Goal: Information Seeking & Learning: Learn about a topic

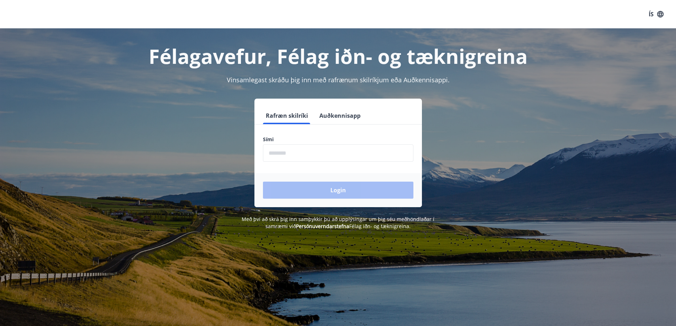
click at [295, 156] on input "phone" at bounding box center [338, 152] width 150 height 17
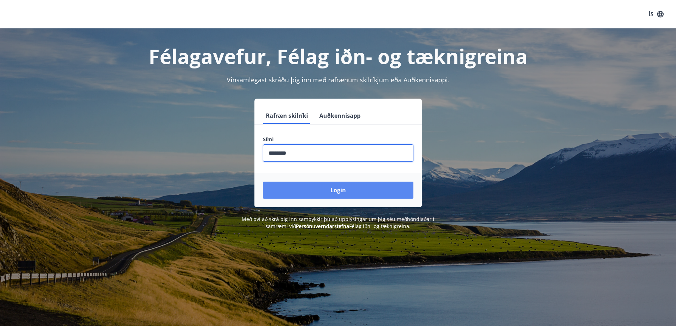
type input "********"
click at [343, 195] on button "Login" at bounding box center [338, 190] width 150 height 17
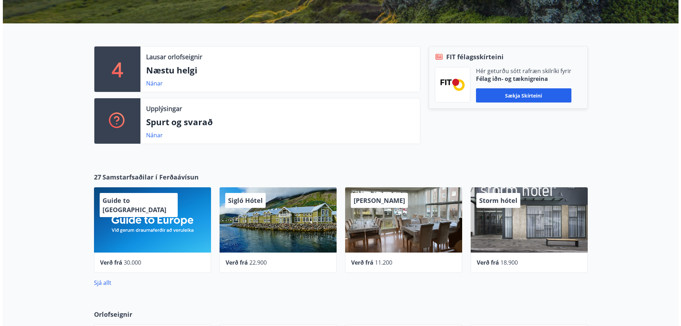
scroll to position [213, 0]
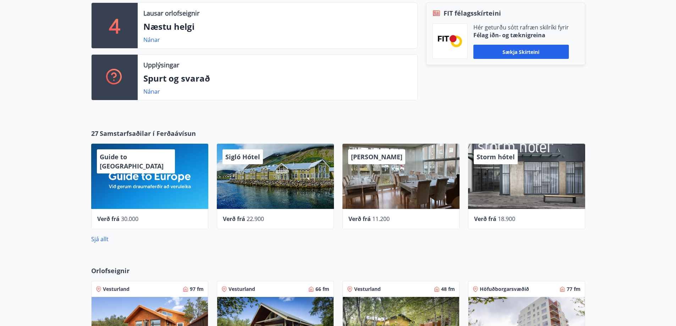
click at [512, 205] on div "Storm hótel" at bounding box center [526, 176] width 117 height 65
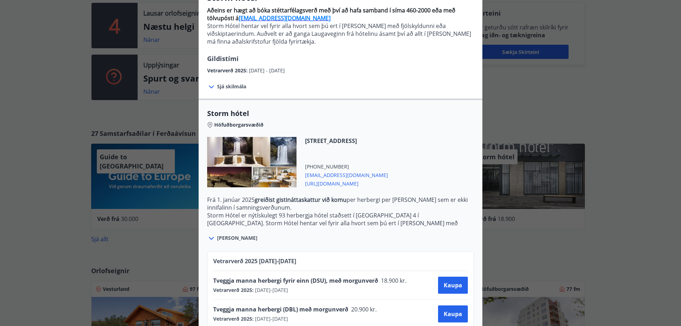
scroll to position [87, 0]
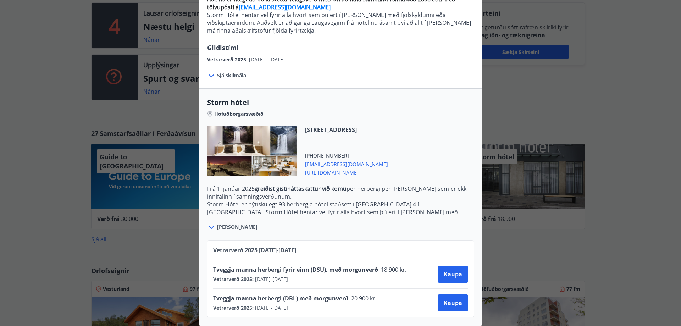
click at [522, 227] on div "Storm hótel Aðeins er hægt að bóka stéttarfélagsverð með því að hafa samband í …" at bounding box center [340, 81] width 681 height 326
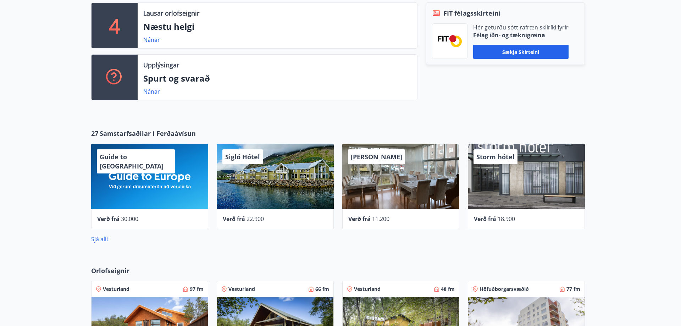
scroll to position [0, 0]
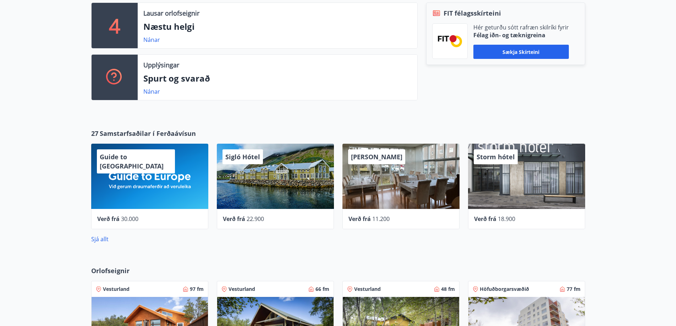
click at [395, 199] on div "Alba gistiheimili" at bounding box center [400, 176] width 117 height 65
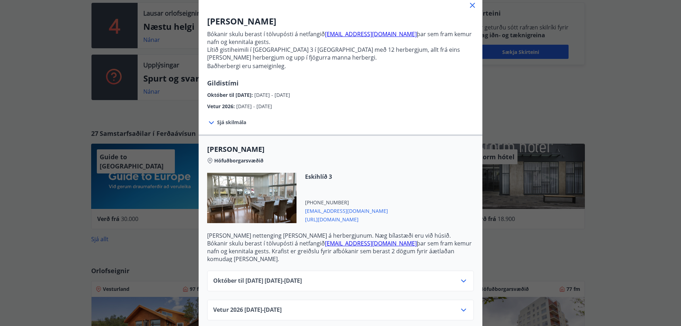
scroll to position [48, 0]
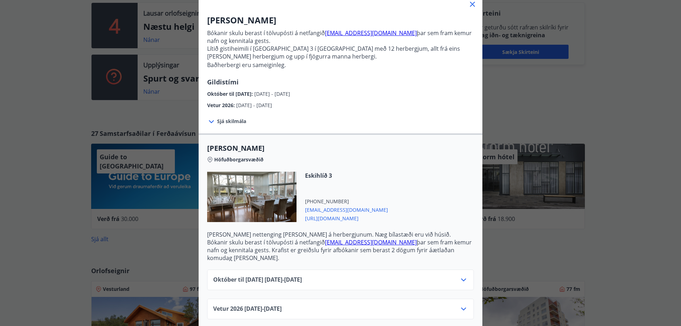
click at [398, 270] on div "Október til desember 2025 01.10.25 - 22.12.25" at bounding box center [340, 280] width 267 height 21
click at [398, 276] on div "Október til desember 2025 01.10.25 - 22.12.25" at bounding box center [340, 283] width 255 height 14
click at [466, 273] on div "Október til desember 2025 01.10.25 - 22.12.25" at bounding box center [340, 280] width 267 height 21
click at [462, 276] on icon at bounding box center [464, 280] width 9 height 9
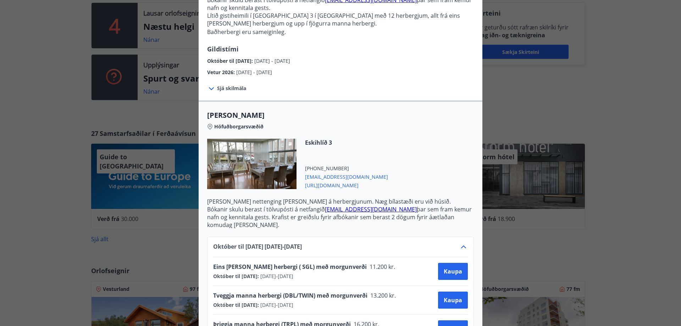
scroll to position [155, 0]
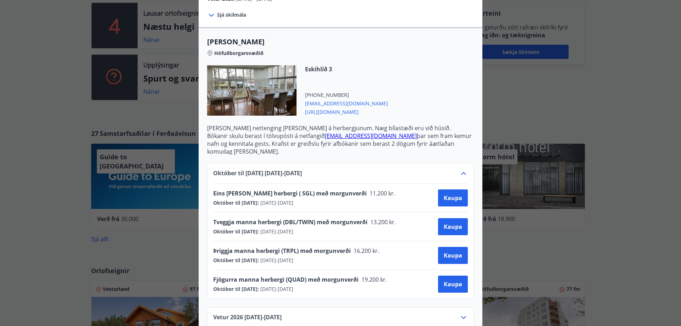
click at [538, 243] on div "Alba gistiheimili Bókanir skulu berast í tölvupósti á netfangið stay@alba.is þa…" at bounding box center [340, 163] width 681 height 326
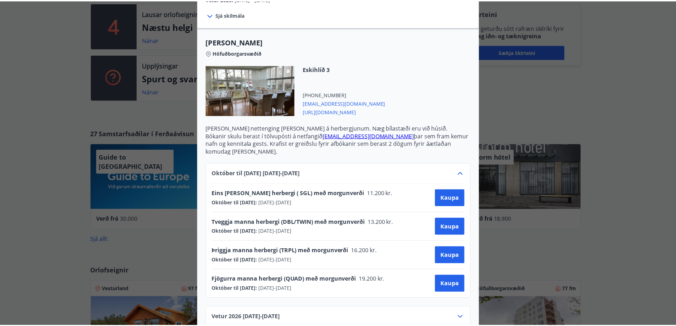
scroll to position [0, 0]
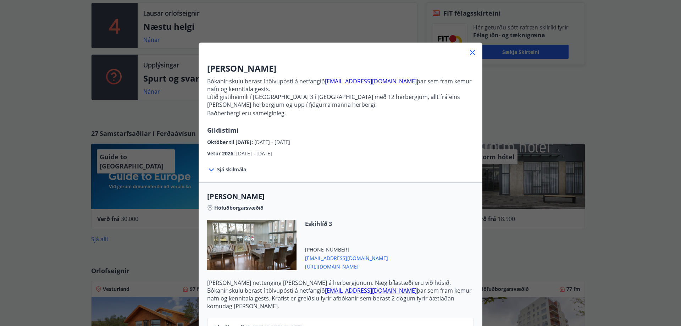
click at [650, 233] on div "Alba gistiheimili Bókanir skulu berast í tölvupósti á netfangið stay@alba.is þa…" at bounding box center [340, 163] width 681 height 326
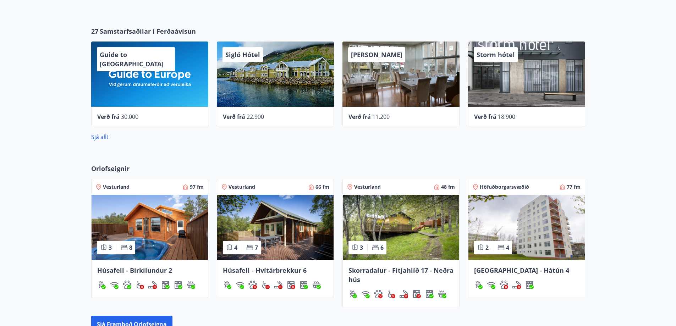
scroll to position [319, 0]
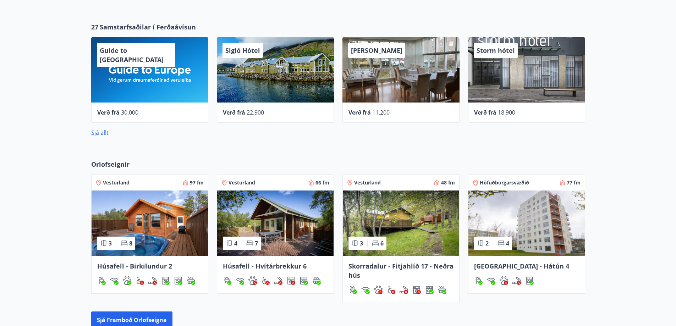
click at [132, 264] on span "Húsafell - Birkilundur 2" at bounding box center [134, 266] width 75 height 9
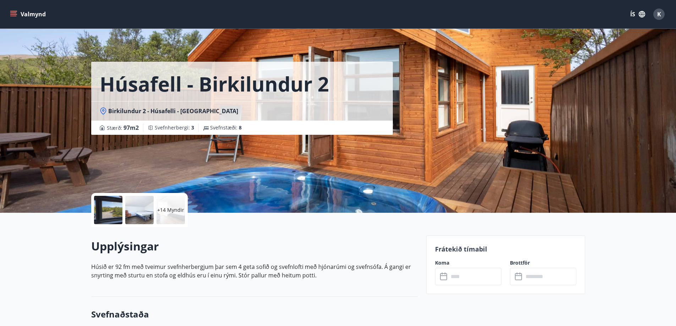
click at [109, 205] on div at bounding box center [108, 210] width 28 height 28
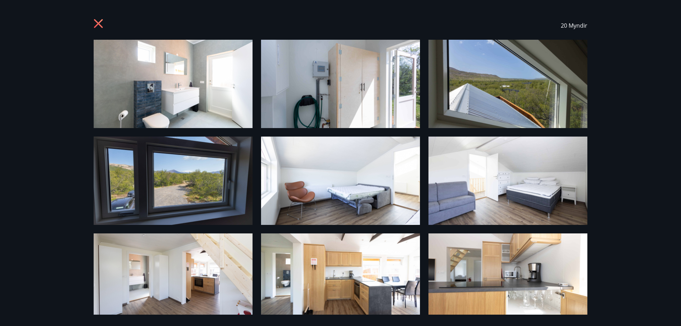
click at [214, 79] on img at bounding box center [173, 84] width 159 height 88
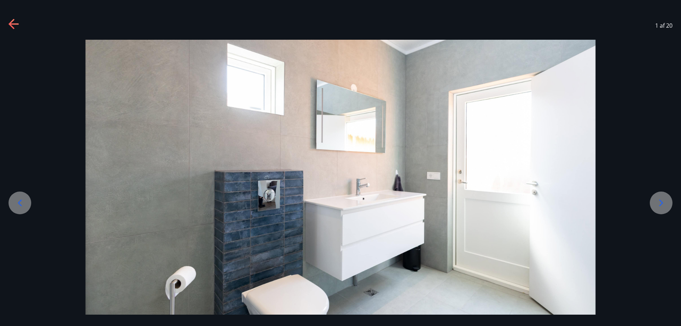
click at [654, 203] on div at bounding box center [661, 203] width 23 height 23
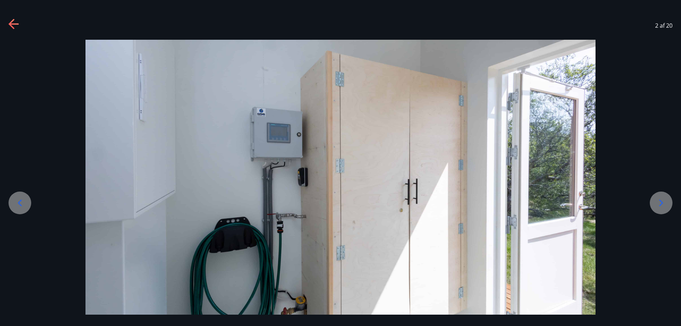
click at [654, 198] on div at bounding box center [661, 203] width 23 height 23
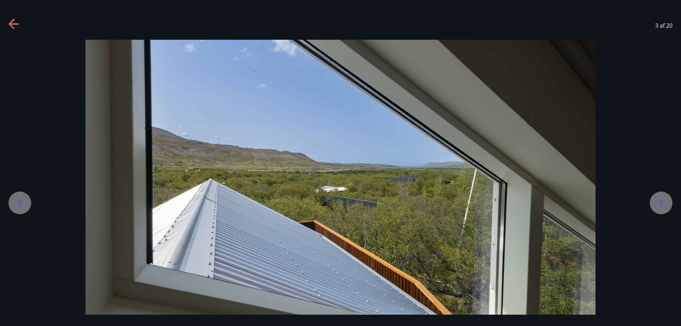
click at [654, 198] on div at bounding box center [661, 203] width 23 height 23
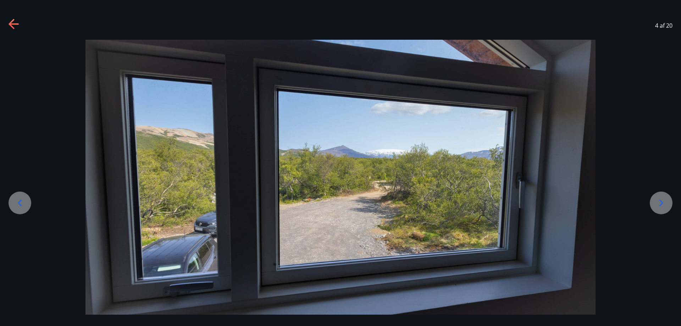
click at [654, 198] on div at bounding box center [661, 203] width 23 height 23
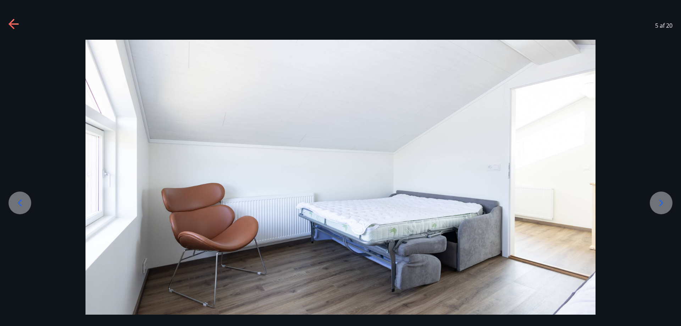
click at [654, 198] on div at bounding box center [661, 203] width 23 height 23
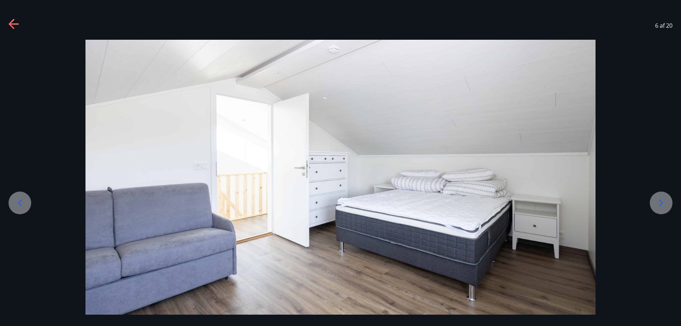
click at [654, 198] on div at bounding box center [661, 203] width 23 height 23
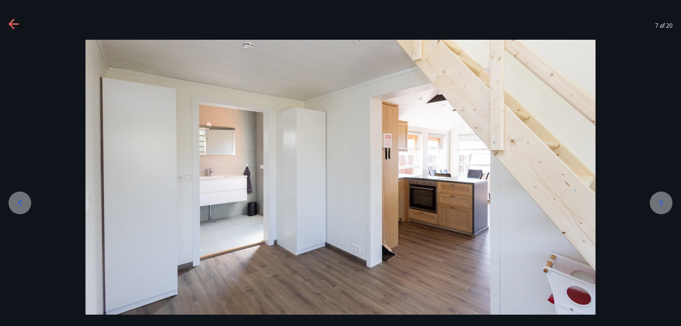
click at [654, 198] on div at bounding box center [661, 203] width 23 height 23
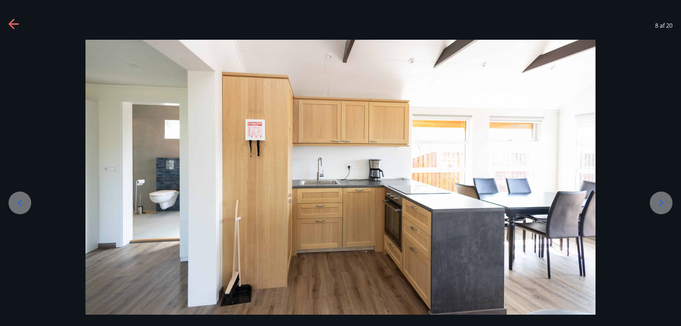
click at [654, 198] on div at bounding box center [661, 203] width 23 height 23
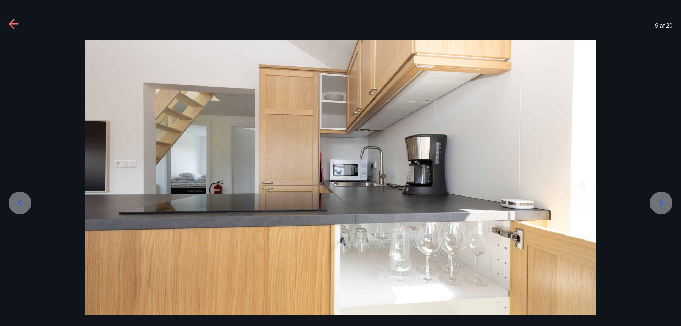
click at [654, 198] on div at bounding box center [661, 203] width 23 height 23
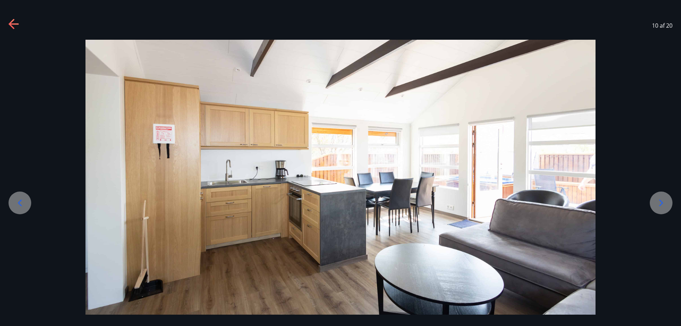
click at [654, 198] on div at bounding box center [661, 203] width 23 height 23
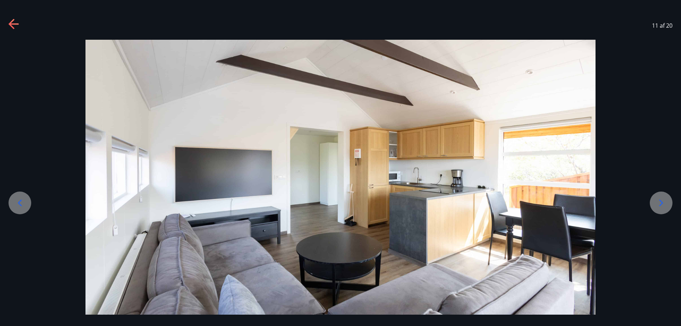
click at [654, 198] on div at bounding box center [661, 203] width 23 height 23
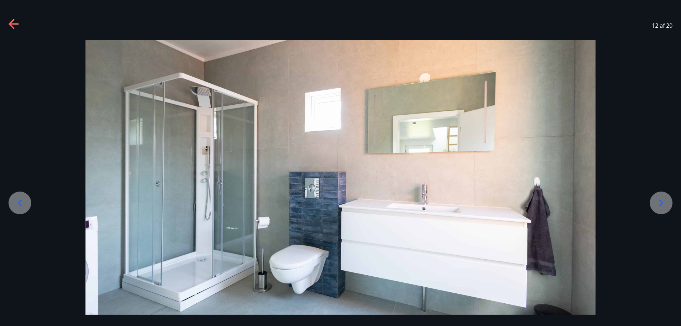
click at [654, 198] on div at bounding box center [661, 203] width 23 height 23
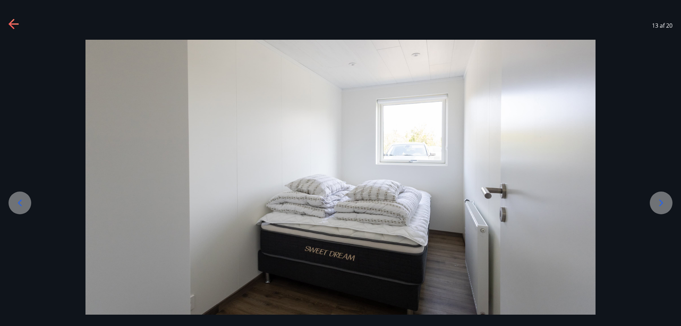
click at [654, 198] on div at bounding box center [661, 203] width 23 height 23
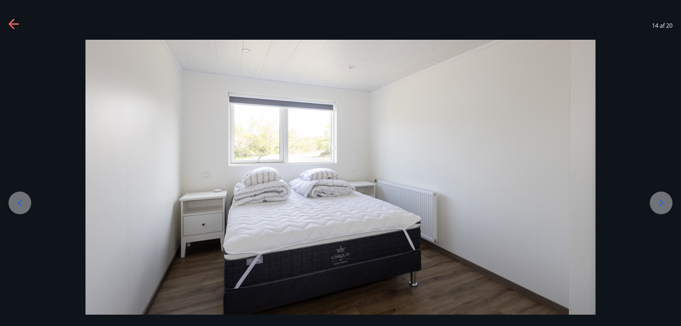
click at [654, 198] on div at bounding box center [661, 203] width 23 height 23
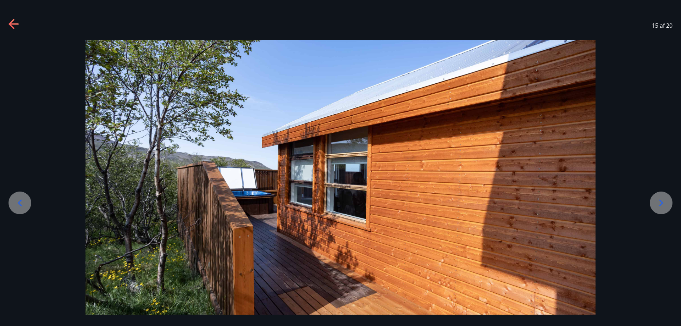
click at [654, 198] on div at bounding box center [661, 203] width 23 height 23
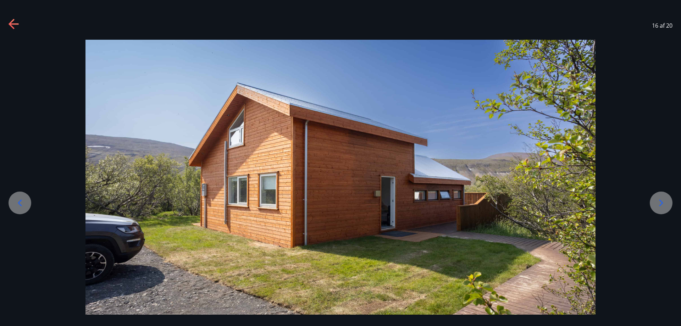
click at [654, 198] on div at bounding box center [661, 203] width 23 height 23
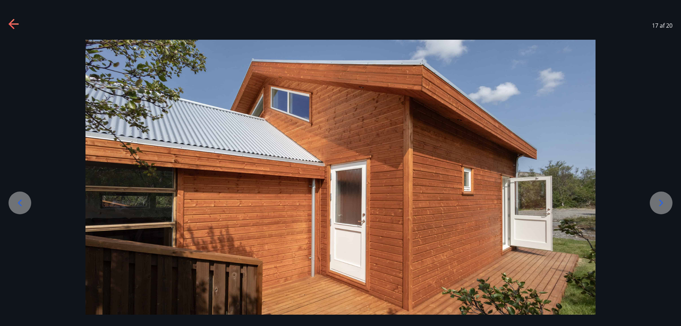
click at [654, 198] on div at bounding box center [661, 203] width 23 height 23
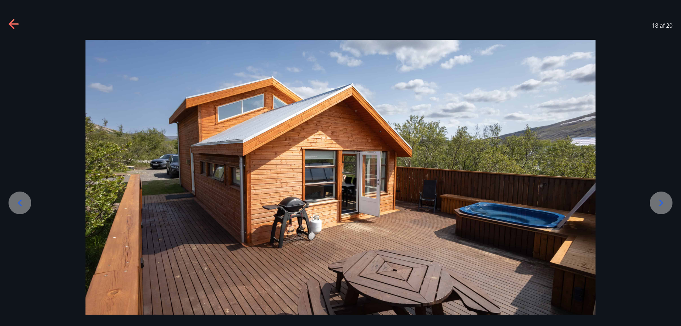
click at [654, 198] on div at bounding box center [661, 203] width 23 height 23
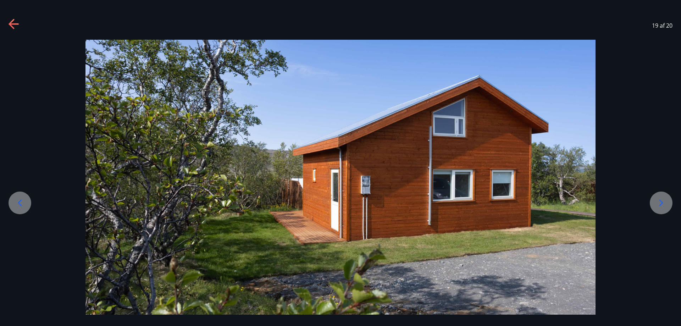
click at [654, 198] on div at bounding box center [661, 203] width 23 height 23
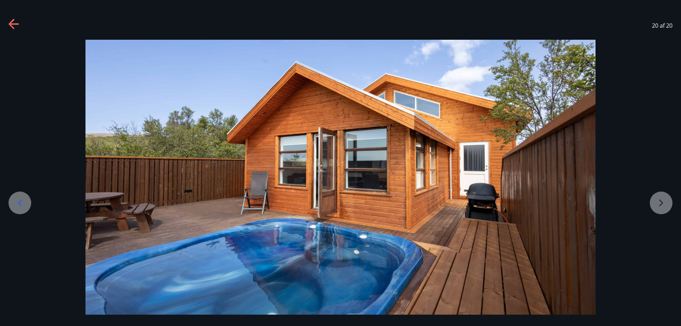
click at [654, 198] on div at bounding box center [340, 182] width 681 height 284
click at [21, 20] on div "20 af 20" at bounding box center [340, 25] width 681 height 28
click at [18, 21] on icon at bounding box center [14, 24] width 11 height 11
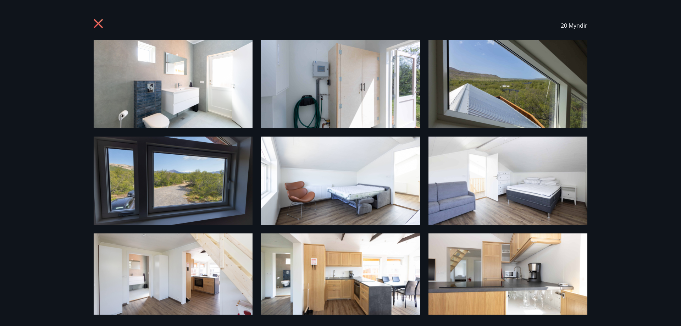
click at [98, 21] on icon at bounding box center [99, 24] width 11 height 11
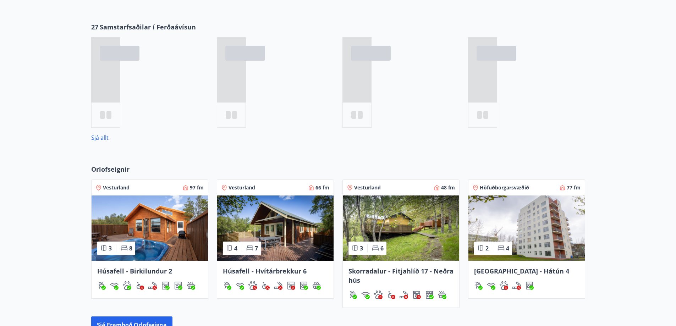
scroll to position [341, 0]
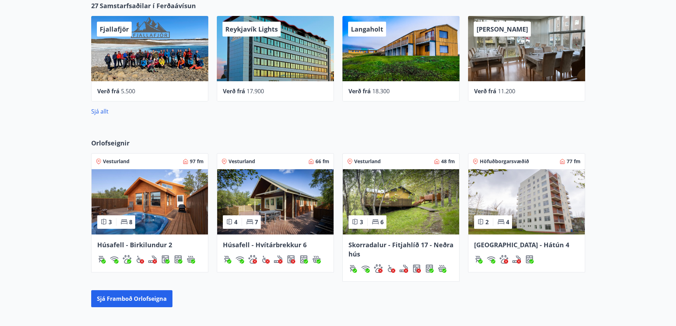
click at [288, 251] on div "Húsafell - Hvítárbrekkur 6" at bounding box center [275, 254] width 116 height 38
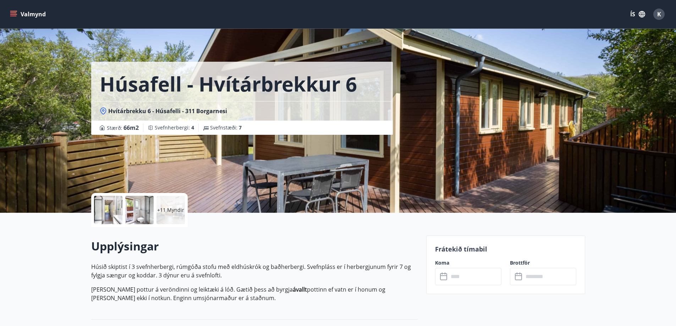
click at [109, 202] on div at bounding box center [108, 210] width 28 height 28
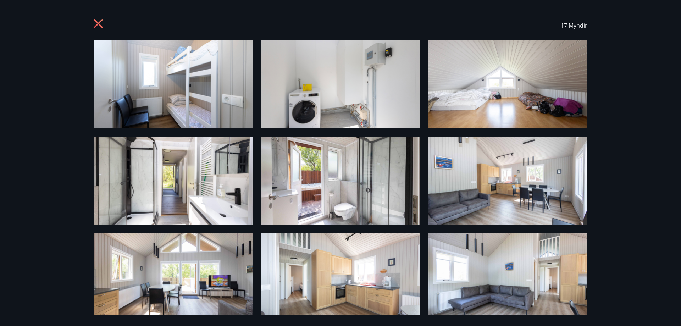
click at [92, 19] on div "17 Myndir" at bounding box center [340, 25] width 511 height 28
click at [94, 22] on icon at bounding box center [99, 24] width 11 height 11
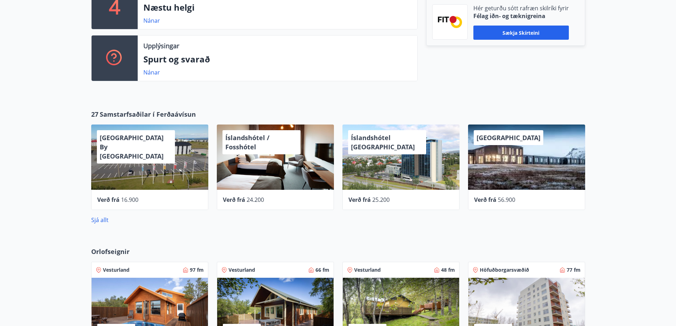
scroll to position [185, 0]
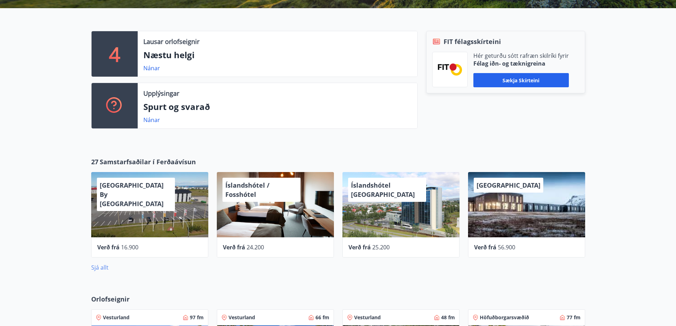
click at [103, 267] on link "Sjá allt" at bounding box center [99, 268] width 17 height 8
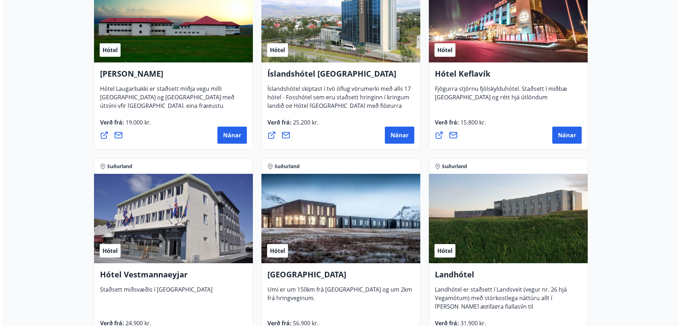
scroll to position [1383, 0]
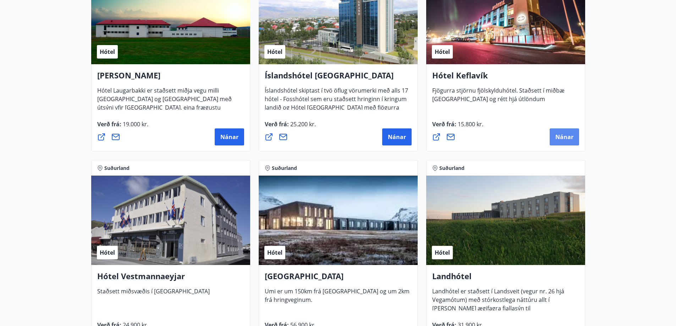
click at [554, 137] on button "Nánar" at bounding box center [564, 136] width 29 height 17
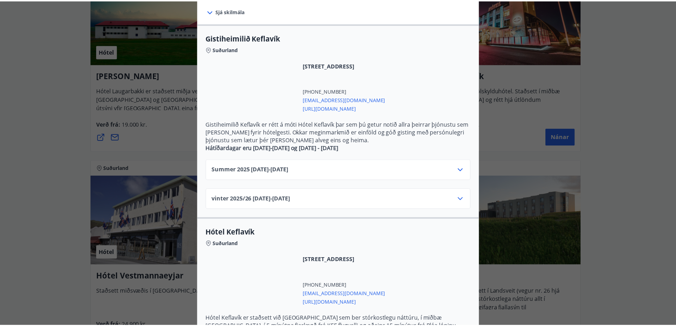
scroll to position [142, 0]
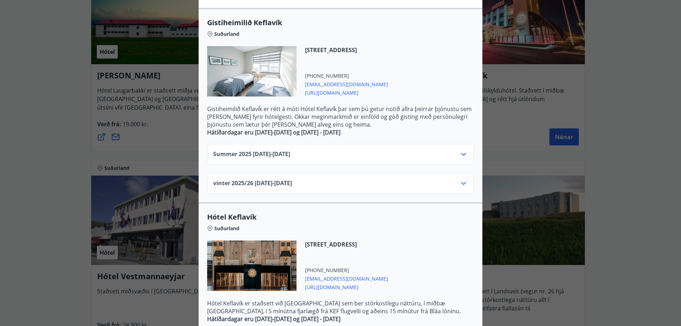
click at [465, 154] on icon at bounding box center [464, 154] width 9 height 9
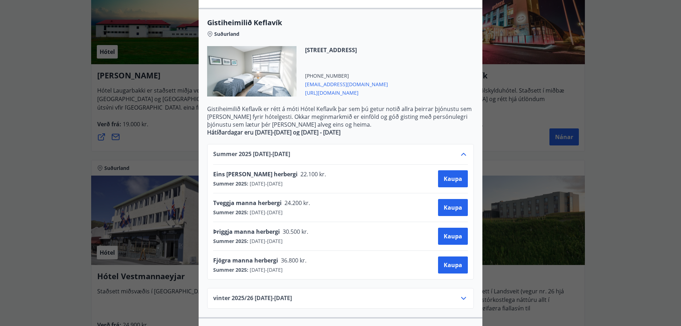
click at [0, 169] on div "Hótel Keflavík Fjögurra stjörnu fjölskylduhótel. Staðsett í miðbæ Keflavíkur og…" at bounding box center [340, 21] width 681 height 326
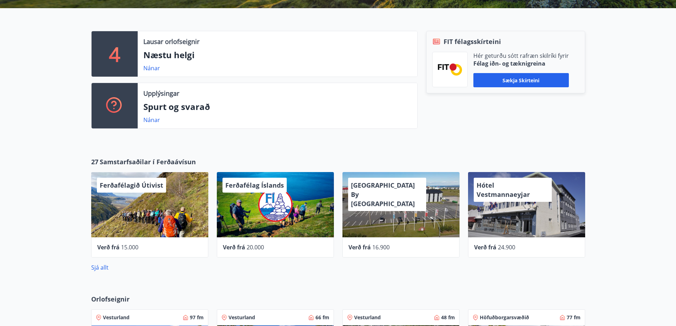
scroll to position [206, 0]
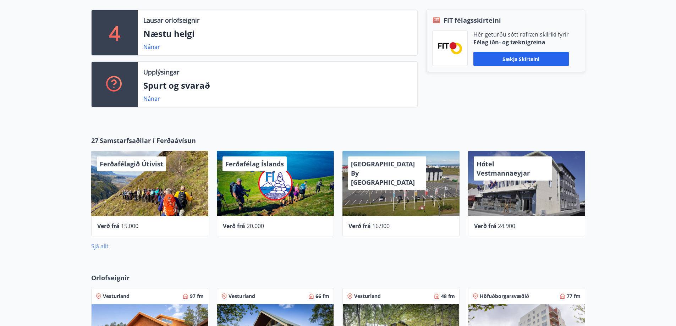
click at [105, 246] on link "Sjá allt" at bounding box center [99, 246] width 17 height 8
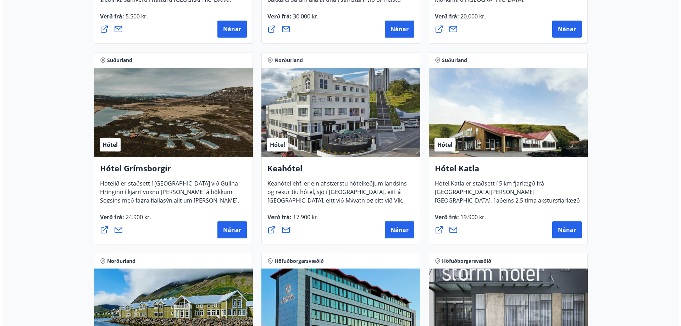
scroll to position [419, 0]
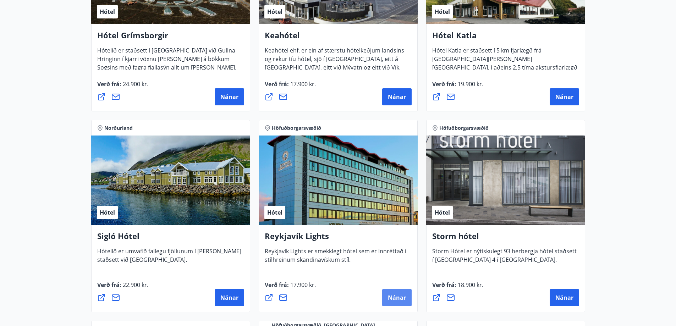
click at [397, 300] on span "Nánar" at bounding box center [397, 298] width 18 height 8
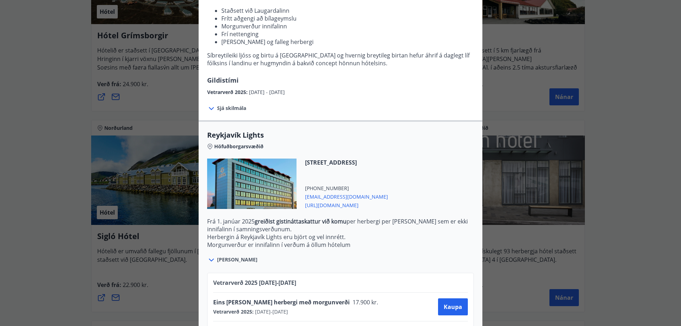
scroll to position [138, 0]
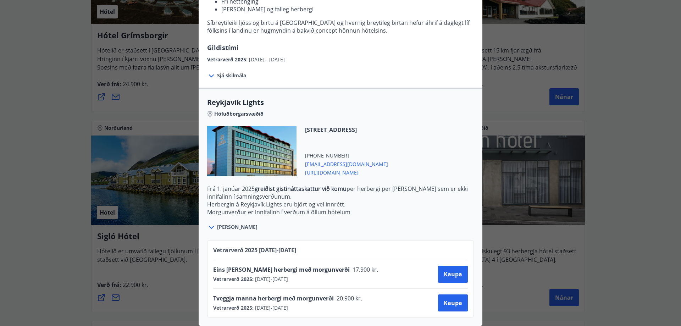
click at [525, 220] on div "Reykjavík Lights Fyrir bókarnir og frekari upplýsingar vinsamlega senduð póst á…" at bounding box center [340, 163] width 681 height 326
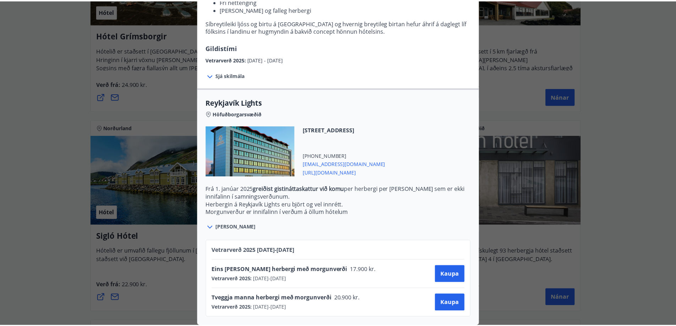
scroll to position [0, 0]
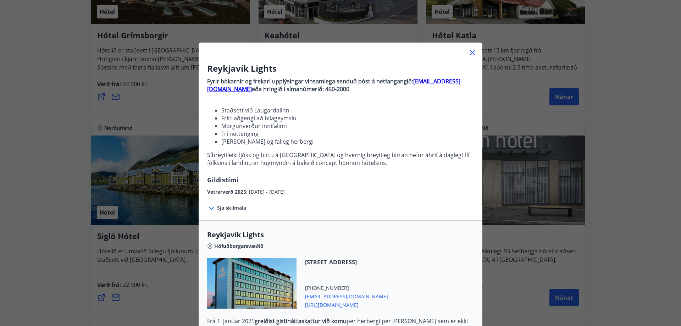
click at [471, 53] on icon at bounding box center [472, 52] width 9 height 9
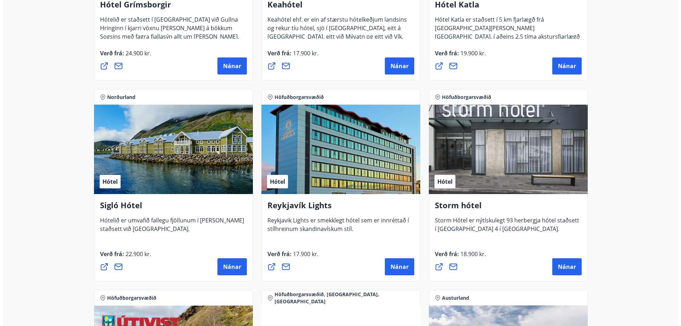
scroll to position [490, 0]
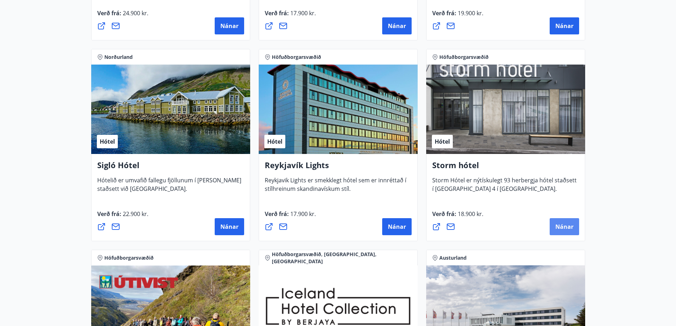
click at [567, 227] on span "Nánar" at bounding box center [564, 227] width 18 height 8
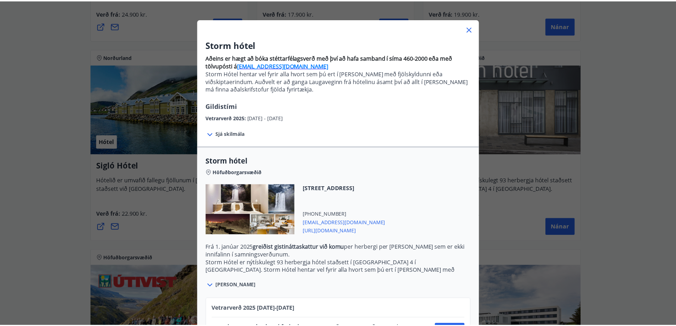
scroll to position [35, 0]
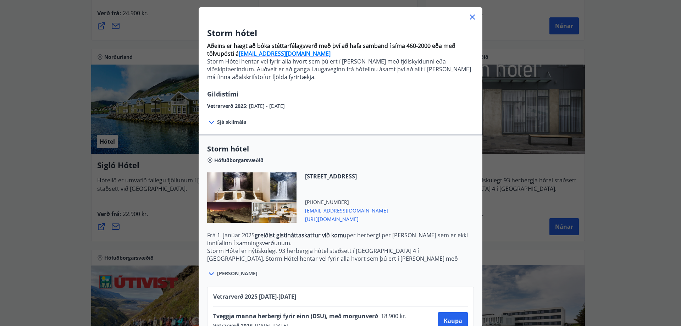
click at [66, 211] on div "Storm hótel Aðeins er hægt að bóka stéttarfélagsverð með því að hafa samband í …" at bounding box center [340, 128] width 681 height 326
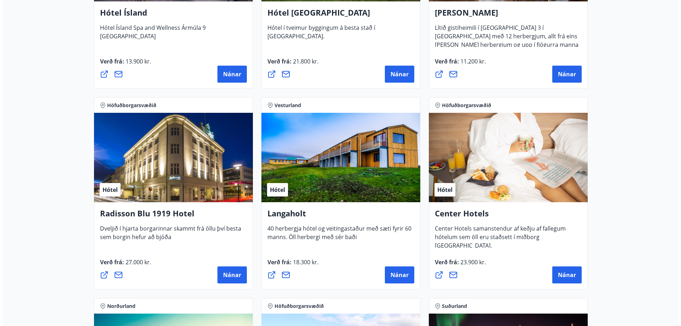
scroll to position [1093, 0]
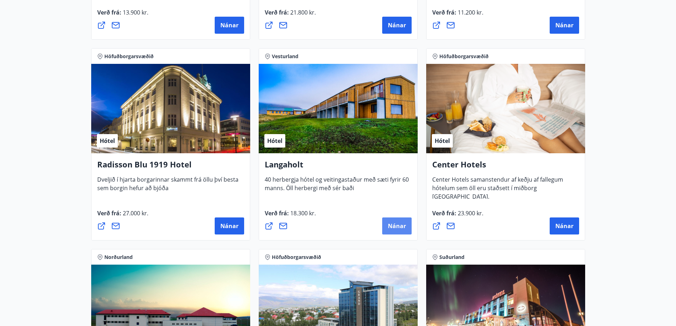
click at [395, 226] on span "Nánar" at bounding box center [397, 226] width 18 height 8
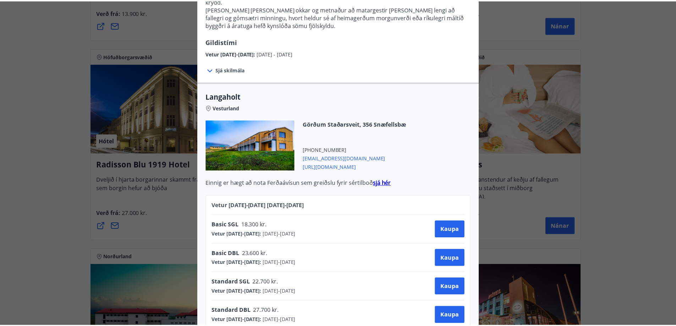
scroll to position [0, 0]
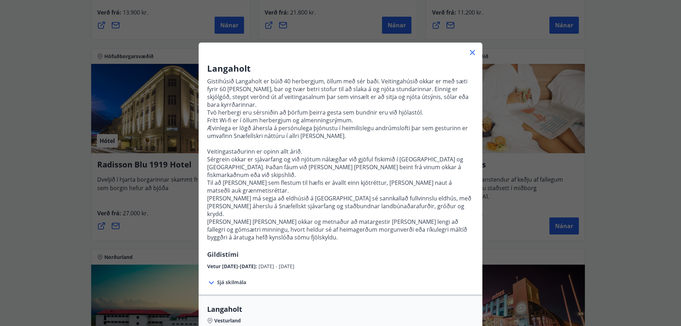
click at [27, 195] on div "Langaholt Gistihúsið Langaholt er búið 40 herbergjum, öllum með sér baði. Veiti…" at bounding box center [340, 163] width 681 height 326
click at [44, 193] on div "Langaholt Gistihúsið Langaholt er búið 40 herbergjum, öllum með sér baði. Veiti…" at bounding box center [340, 163] width 681 height 326
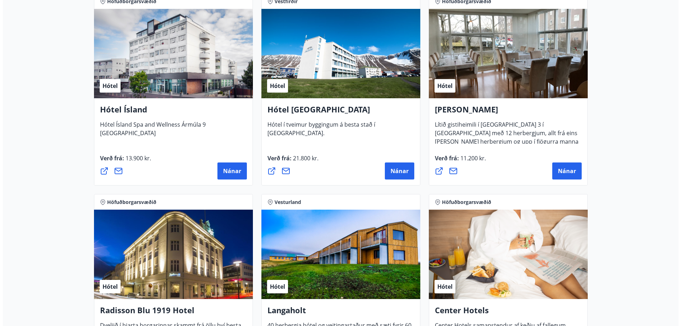
scroll to position [1028, 0]
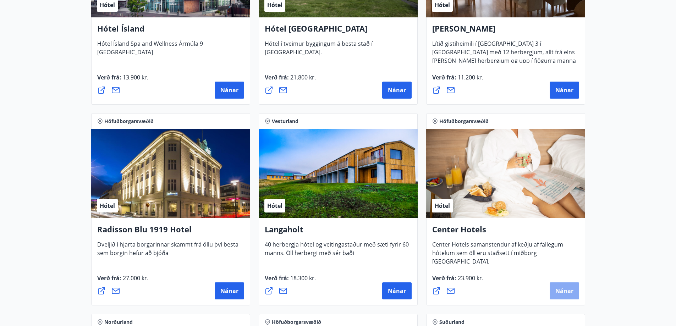
click at [556, 295] on button "Nánar" at bounding box center [564, 290] width 29 height 17
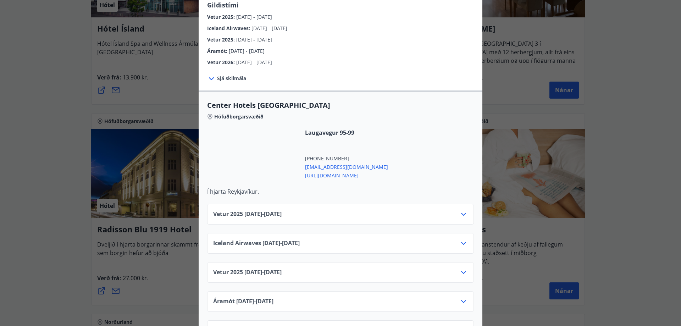
scroll to position [177, 0]
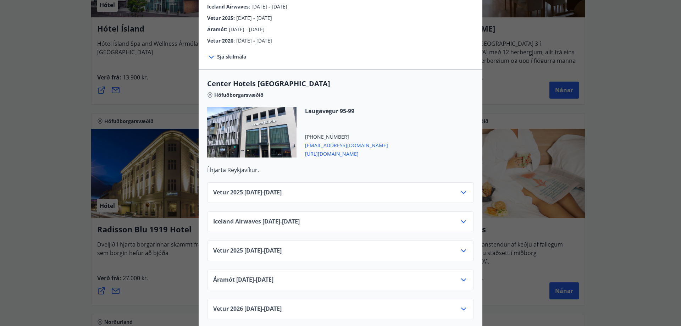
click at [308, 188] on div "Vetur 2025 01.10.25 - 05.11.25" at bounding box center [340, 195] width 255 height 14
click at [460, 188] on icon at bounding box center [464, 192] width 9 height 9
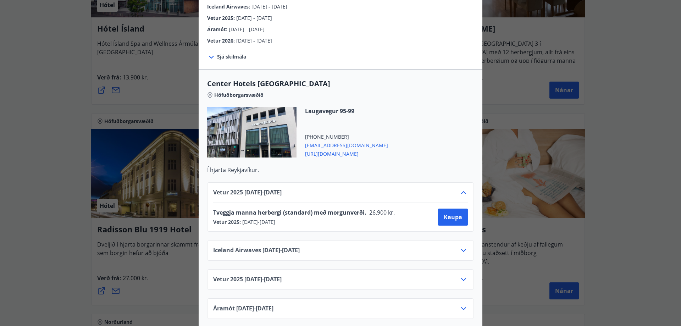
click at [100, 247] on div "Center Hotels Verð er með morgunverði inniföldum og miðast við Standard Double/…" at bounding box center [340, 163] width 681 height 326
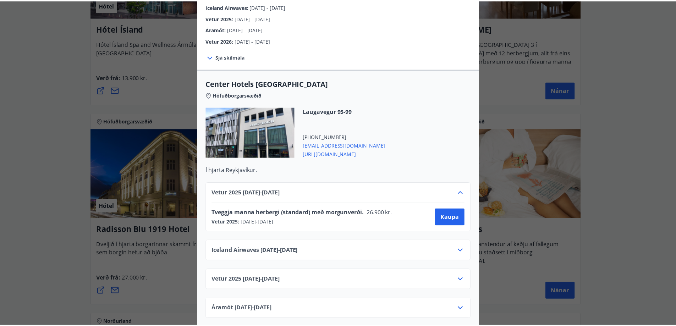
scroll to position [0, 0]
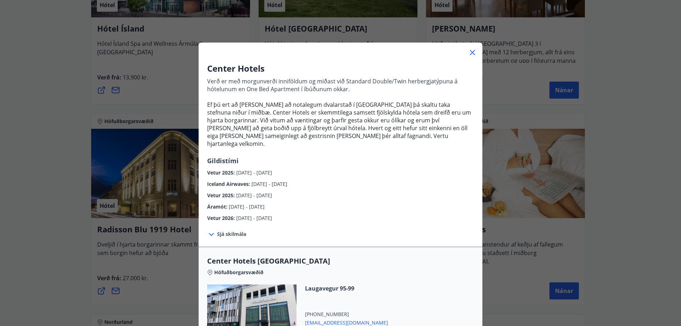
click at [102, 248] on div "Center Hotels Verð er með morgunverði inniföldum og miðast við Standard Double/…" at bounding box center [340, 163] width 681 height 326
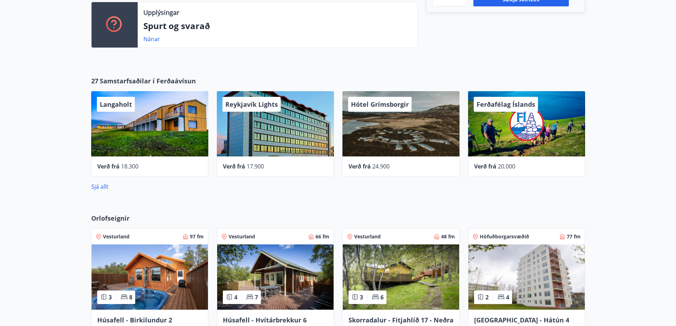
scroll to position [334, 0]
